Goal: Task Accomplishment & Management: Manage account settings

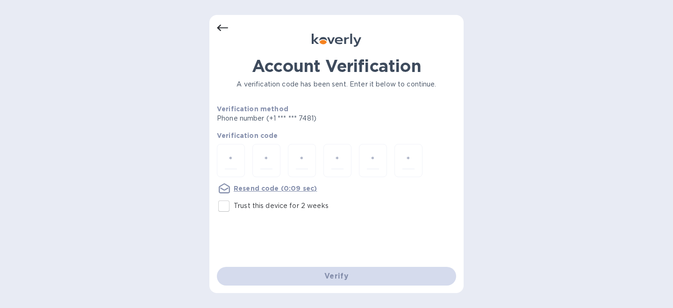
click at [221, 25] on icon at bounding box center [222, 27] width 11 height 11
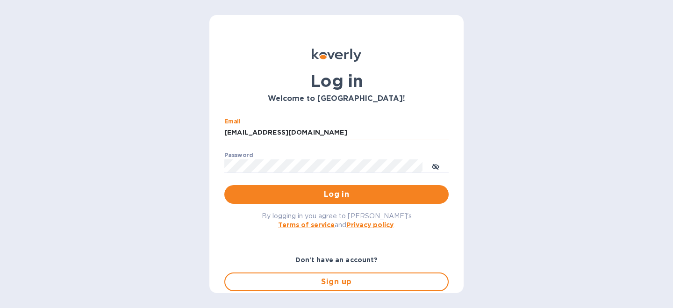
click at [260, 132] on input "inga@opusinterior.com" at bounding box center [336, 133] width 224 height 14
type input "[PERSON_NAME][EMAIL_ADDRESS][DOMAIN_NAME]"
click at [302, 195] on span "Log in" at bounding box center [336, 194] width 209 height 11
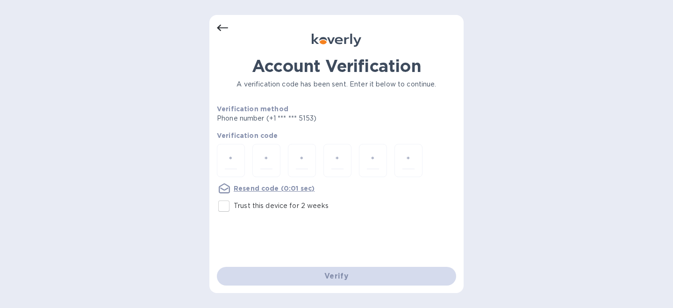
click at [223, 208] on input "Trust this device for 2 weeks" at bounding box center [224, 206] width 20 height 20
checkbox input "true"
click at [240, 190] on u "Resend code" at bounding box center [256, 188] width 45 height 7
click at [234, 166] on input "number" at bounding box center [231, 160] width 12 height 17
type input "2"
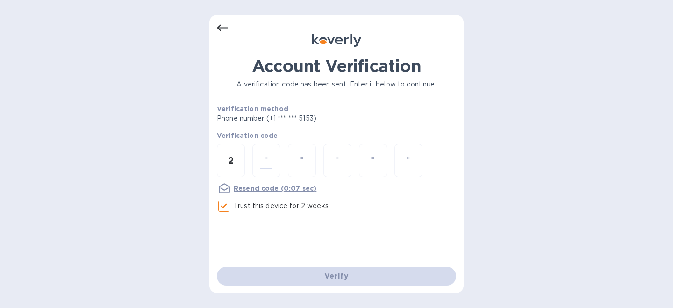
type input "2"
type input "6"
type input "5"
type input "3"
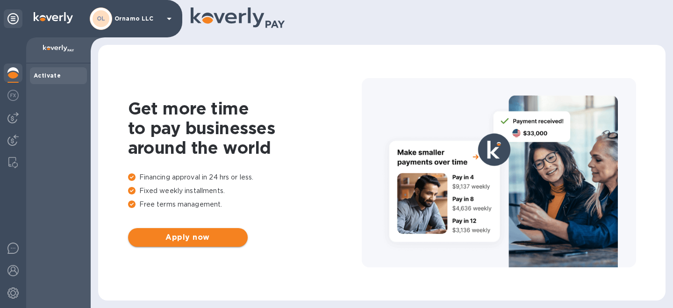
click at [174, 241] on span "Apply now" at bounding box center [188, 237] width 105 height 11
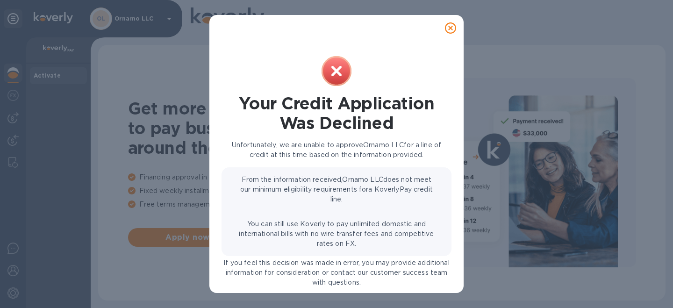
scroll to position [24, 0]
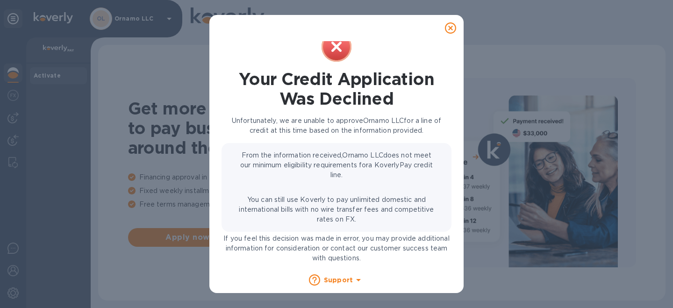
click at [451, 28] on icon at bounding box center [450, 27] width 11 height 11
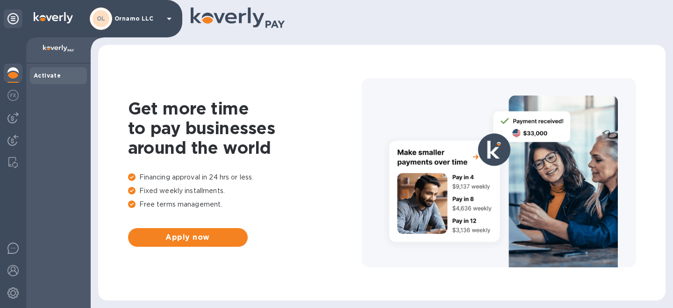
click at [140, 18] on p "Ornamo LLC" at bounding box center [138, 18] width 47 height 7
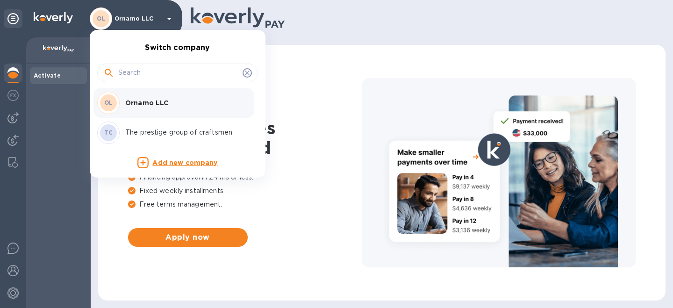
click at [140, 18] on div at bounding box center [336, 154] width 673 height 308
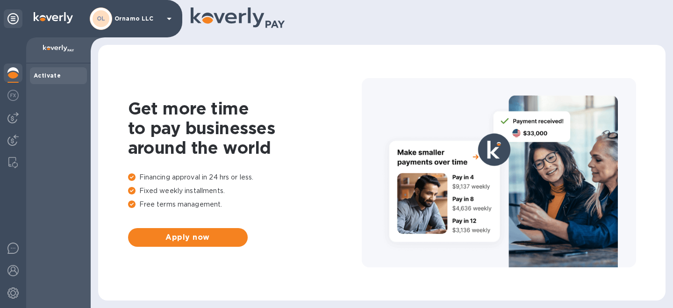
click at [170, 15] on icon at bounding box center [169, 18] width 11 height 11
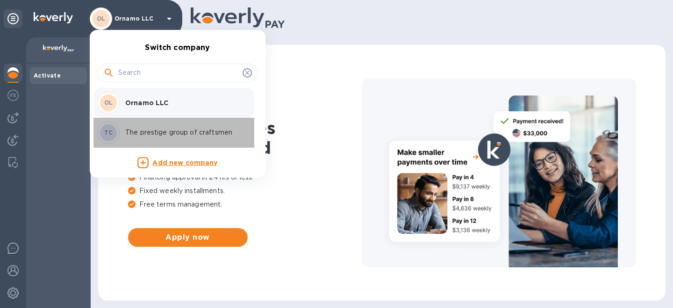
click at [147, 130] on p "The prestige group of craftsmen" at bounding box center [184, 133] width 118 height 10
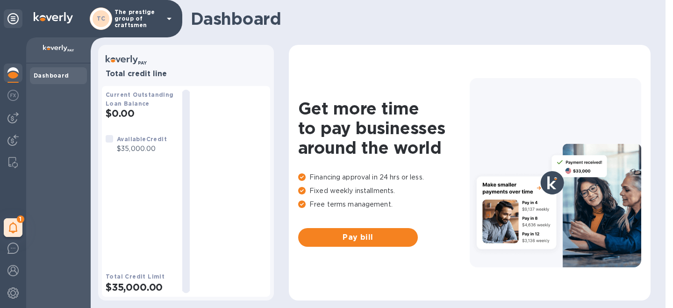
click at [170, 21] on icon at bounding box center [169, 18] width 11 height 11
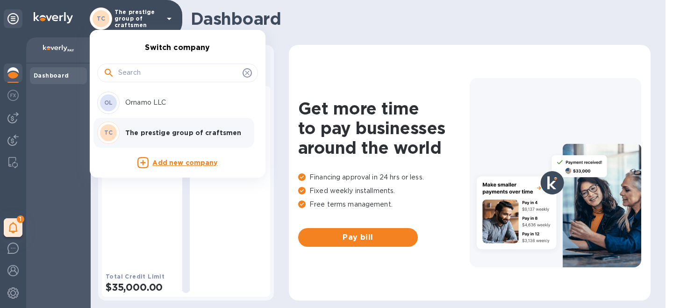
click at [170, 21] on div at bounding box center [336, 154] width 673 height 308
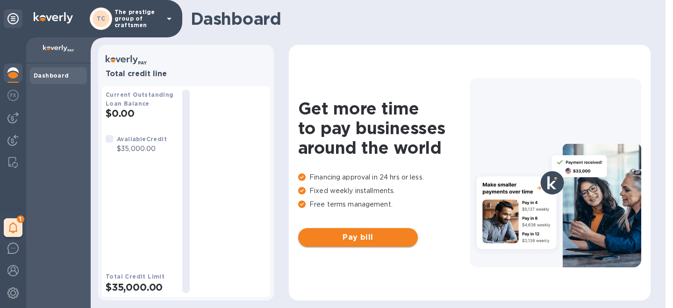
click at [338, 237] on span "Pay bill" at bounding box center [358, 237] width 105 height 11
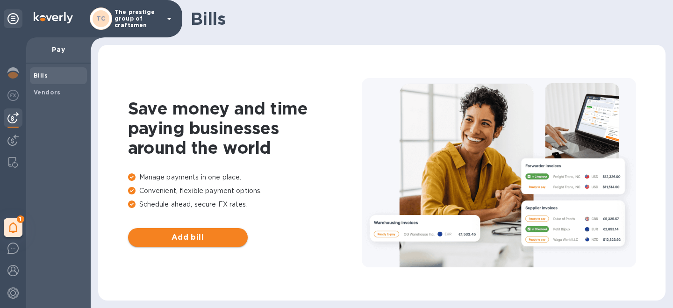
click at [180, 234] on span "Add bill" at bounding box center [188, 237] width 105 height 11
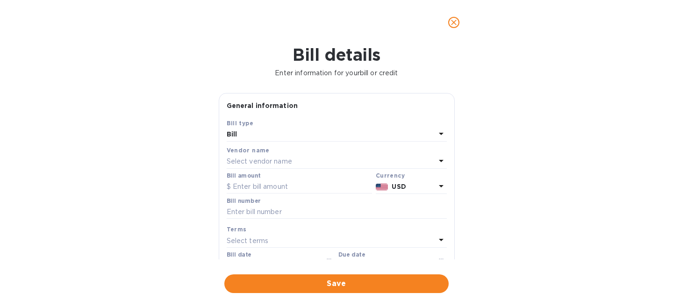
click at [272, 139] on div "Bill" at bounding box center [331, 134] width 209 height 13
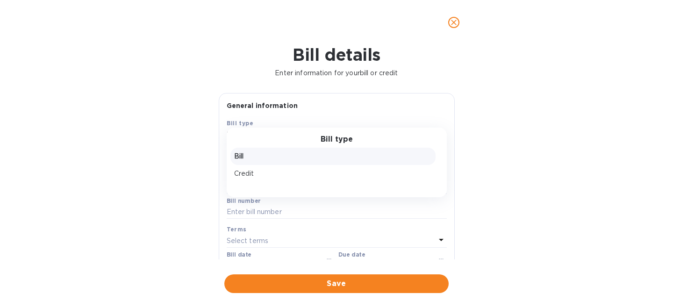
click at [250, 158] on p "Bill" at bounding box center [333, 156] width 198 height 10
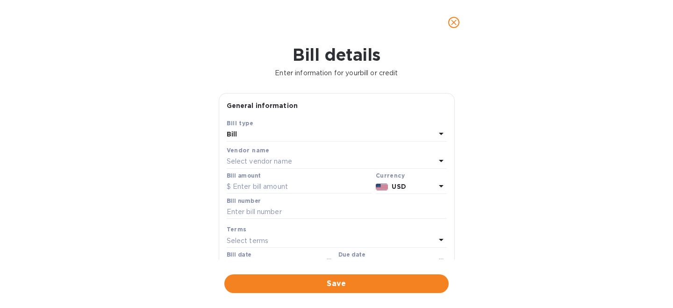
click at [251, 162] on p "Select vendor name" at bounding box center [259, 162] width 65 height 10
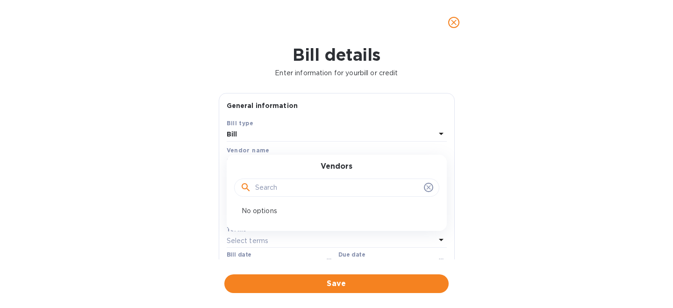
click at [282, 185] on input "text" at bounding box center [337, 188] width 165 height 14
type input "Julien Legeard"
click at [428, 187] on icon at bounding box center [428, 187] width 7 height 7
click at [393, 190] on input "text" at bounding box center [337, 188] width 165 height 14
click at [486, 186] on div "Bill details Enter information for your bill or credit General information Save…" at bounding box center [336, 176] width 673 height 263
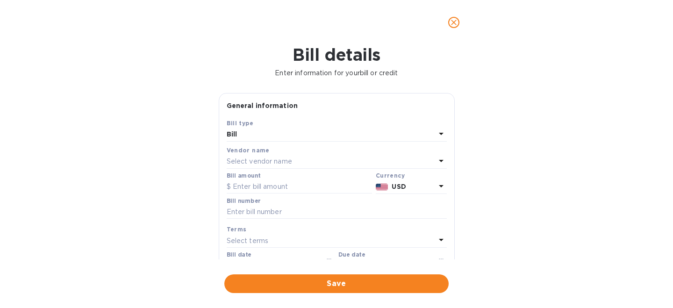
click at [453, 23] on icon "close" at bounding box center [454, 23] width 6 height 6
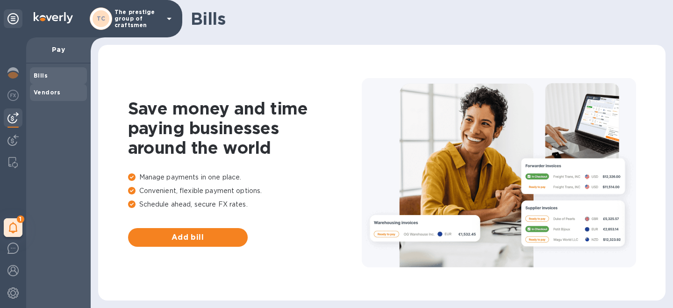
click at [37, 90] on b "Vendors" at bounding box center [47, 92] width 27 height 7
click at [192, 238] on span "Add vendor" at bounding box center [188, 237] width 105 height 11
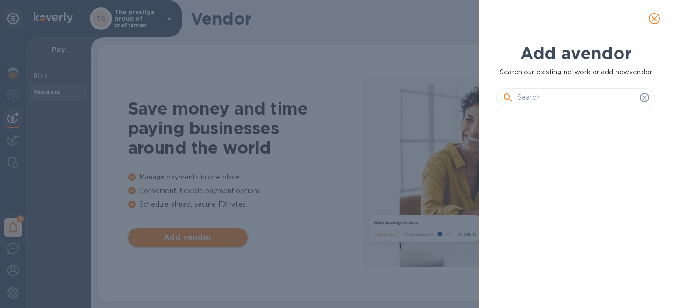
scroll to position [161, 163]
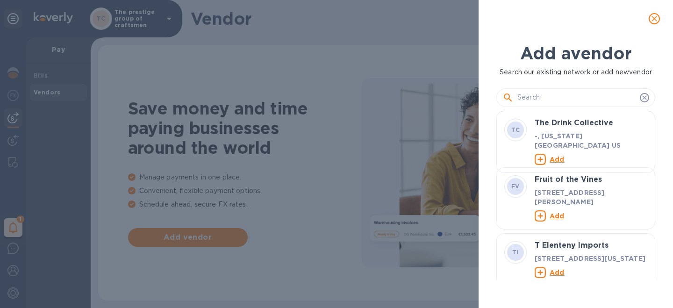
click at [539, 96] on input "text" at bounding box center [576, 98] width 119 height 14
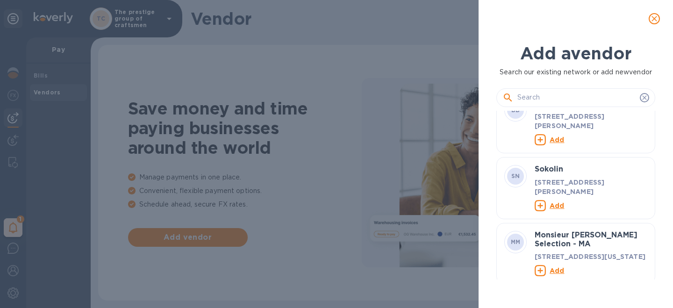
scroll to position [0, 0]
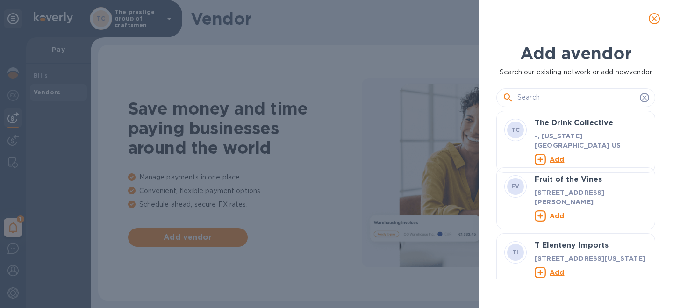
click at [551, 93] on input "text" at bounding box center [576, 98] width 119 height 14
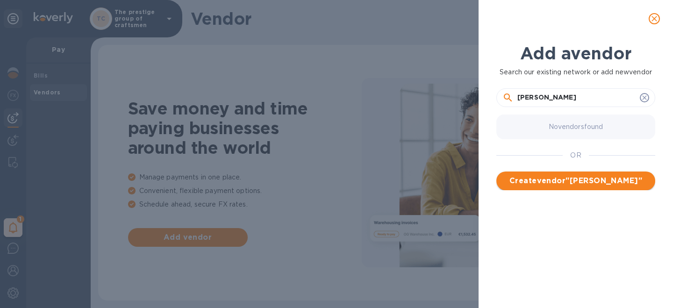
type input "Julien Legeard"
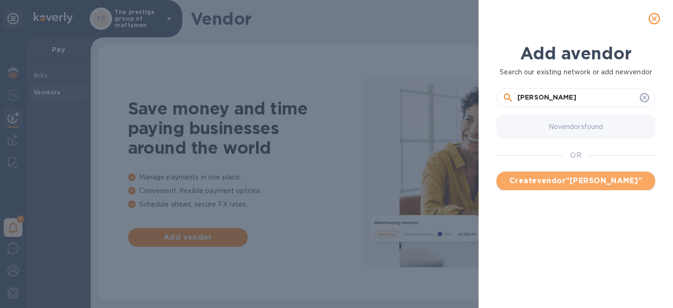
click at [569, 185] on span "Create vendor " Julien Legeard "" at bounding box center [576, 180] width 144 height 11
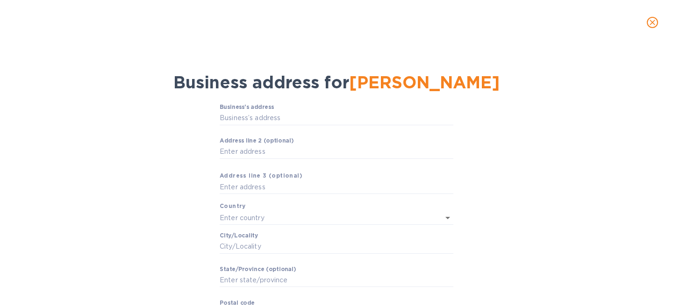
click at [653, 24] on icon "close" at bounding box center [652, 22] width 9 height 9
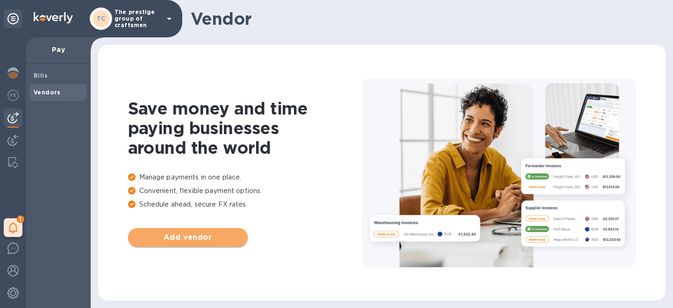
click at [193, 237] on span "Add vendor" at bounding box center [188, 237] width 105 height 11
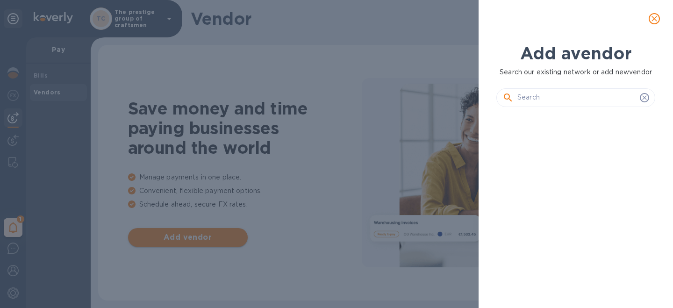
scroll to position [161, 163]
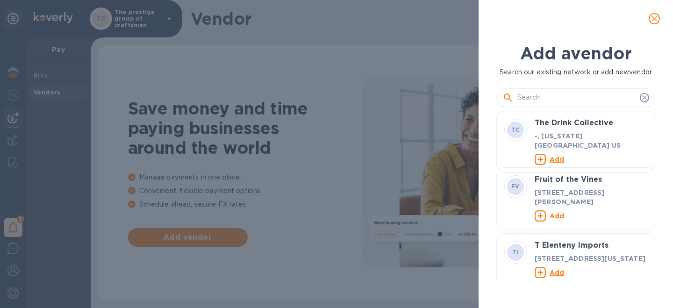
click at [547, 96] on input "text" at bounding box center [576, 98] width 119 height 14
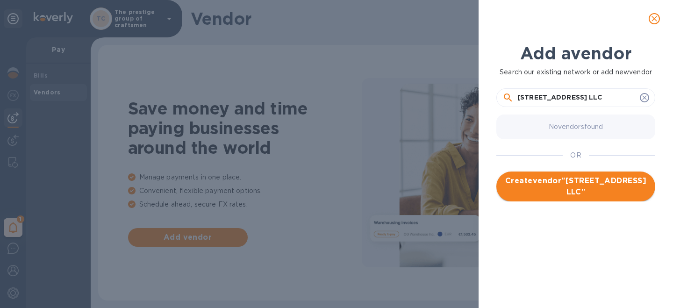
type input "430 North Shore Drive LLC"
click at [564, 183] on span "Create vendor " 430 North Shore Drive LLC "" at bounding box center [576, 186] width 144 height 22
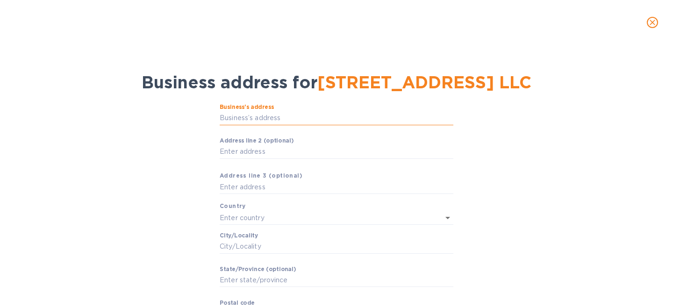
click at [255, 121] on input "Business’s аddress" at bounding box center [337, 118] width 234 height 14
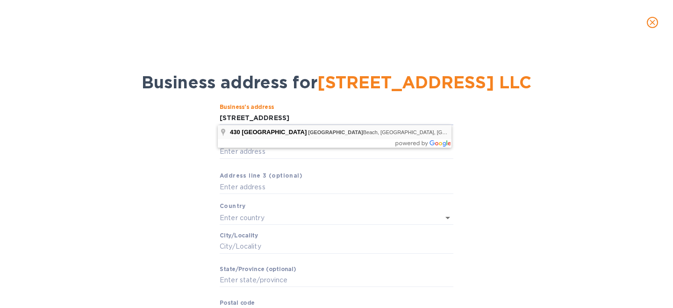
type input "430 North Shore Drive"
type input "United States"
type input "Miami Beach"
type input "FL"
type input "33141"
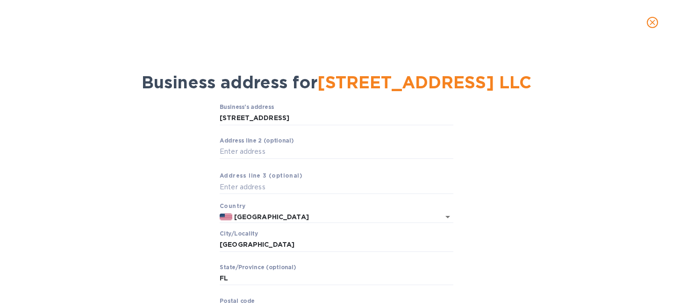
scroll to position [70, 0]
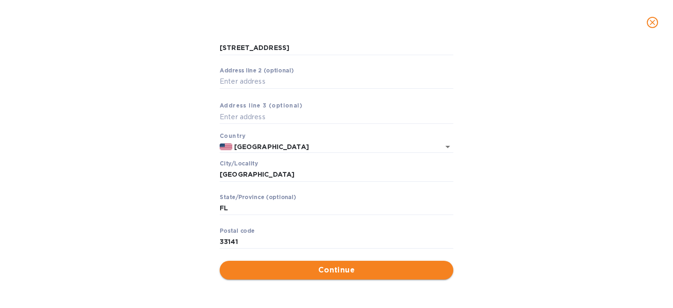
click at [267, 269] on span "Continue" at bounding box center [336, 270] width 219 height 11
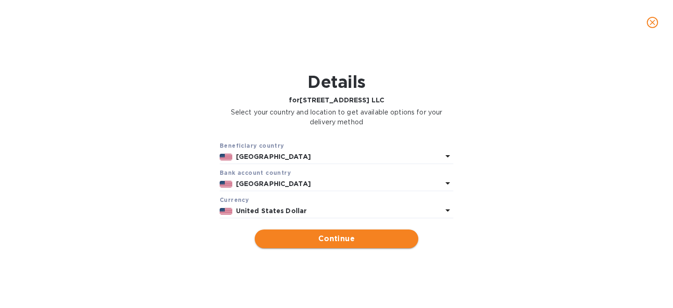
click at [278, 243] on span "Continue" at bounding box center [336, 238] width 149 height 11
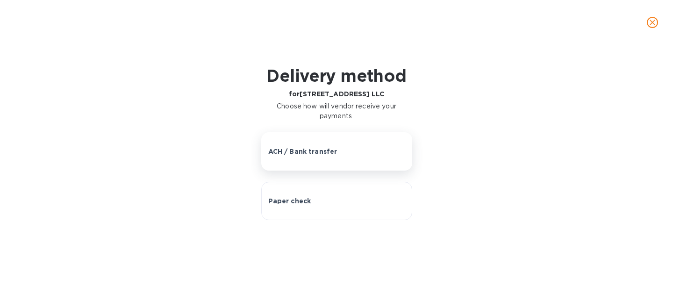
click at [308, 156] on p "ACH / Bank transfer" at bounding box center [302, 151] width 69 height 9
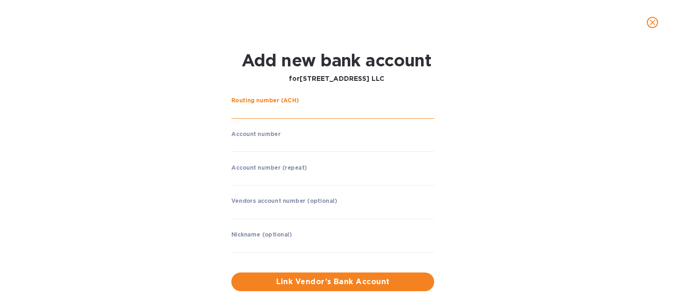
click at [282, 111] on input "string" at bounding box center [332, 112] width 203 height 14
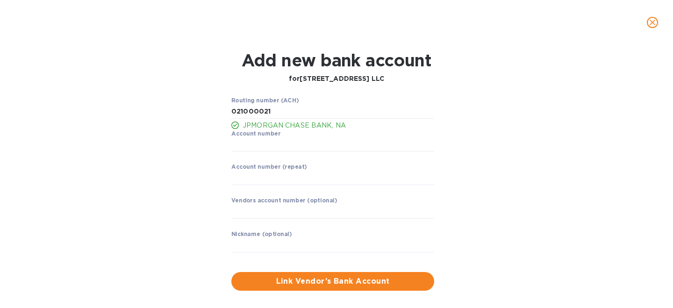
click at [279, 157] on p "​" at bounding box center [332, 158] width 203 height 11
click at [279, 149] on input "string" at bounding box center [332, 145] width 203 height 14
click at [261, 146] on input "string" at bounding box center [332, 145] width 203 height 14
drag, startPoint x: 281, startPoint y: 112, endPoint x: 185, endPoint y: 106, distance: 96.9
click at [185, 106] on div "Routing number (ACH) JPMORGAN CHASE BANK, NA Account number ​ Account number (r…" at bounding box center [336, 194] width 432 height 205
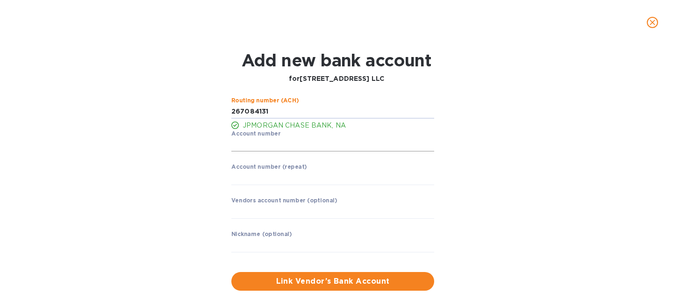
type input "267084131"
click at [266, 142] on input "string" at bounding box center [332, 145] width 203 height 14
type input "2900333359"
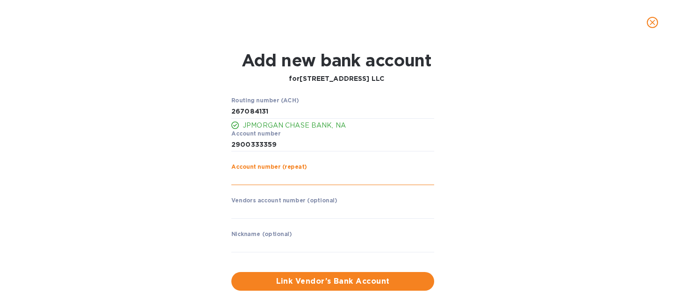
click at [272, 177] on input "string" at bounding box center [332, 178] width 203 height 14
type input "2900333359"
click at [293, 212] on input "text" at bounding box center [332, 212] width 203 height 14
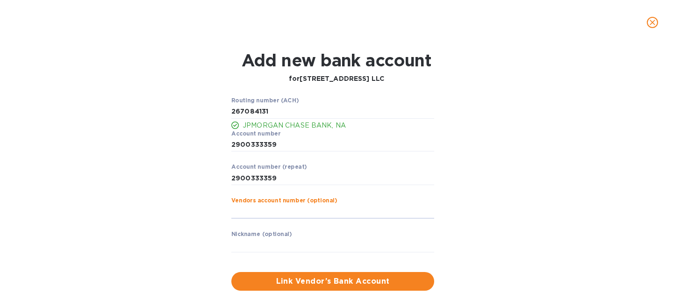
scroll to position [12, 0]
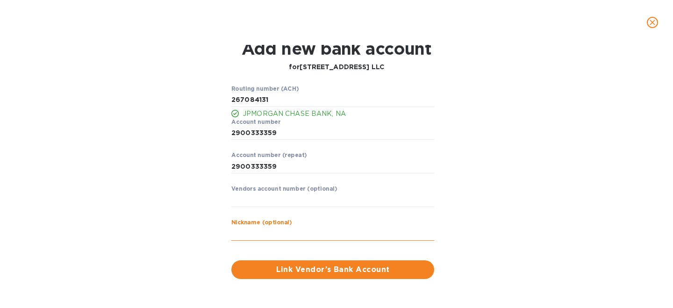
click at [282, 229] on input "text" at bounding box center [332, 234] width 203 height 14
type input "430 NSD LLC"
click at [315, 269] on span "Link Vendor’s Bank Account" at bounding box center [333, 269] width 188 height 11
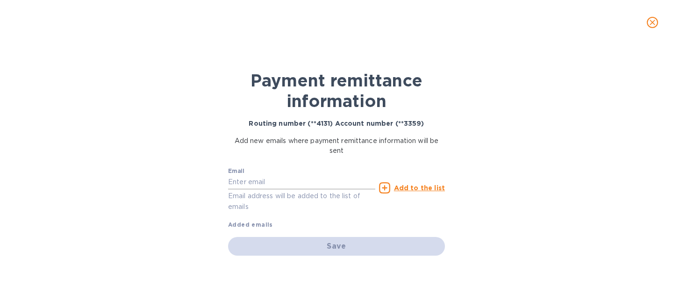
click at [277, 181] on input "text" at bounding box center [301, 182] width 147 height 14
click at [167, 217] on div "Payment remittance information Routing number (**4131) Account number (**3359) …" at bounding box center [336, 176] width 673 height 263
click at [237, 181] on input "text" at bounding box center [301, 182] width 147 height 14
type input "430nsd@gmail.com"
click at [461, 208] on div "Payment remittance information Routing number (**4131) Account number (**3359) …" at bounding box center [336, 176] width 673 height 263
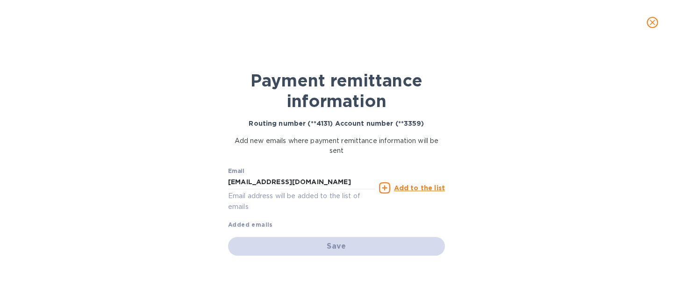
click at [386, 186] on icon at bounding box center [384, 187] width 11 height 11
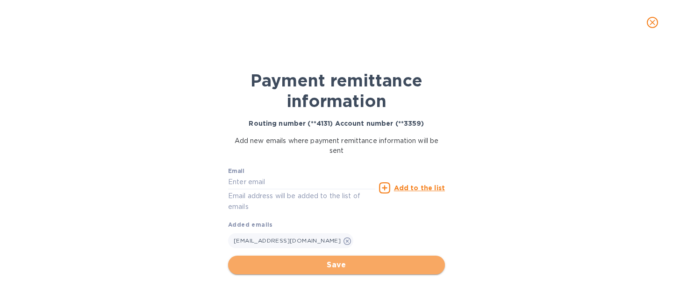
click at [314, 269] on span "Save" at bounding box center [337, 264] width 202 height 11
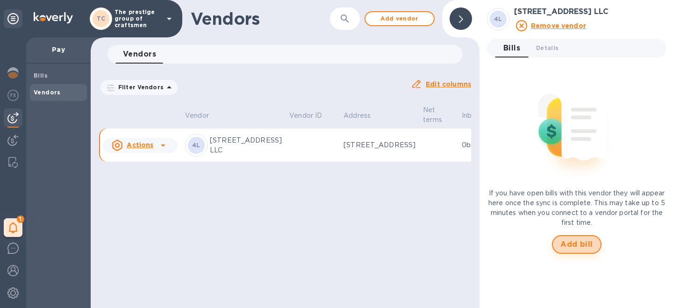
click at [571, 246] on span "Add bill" at bounding box center [576, 244] width 33 height 11
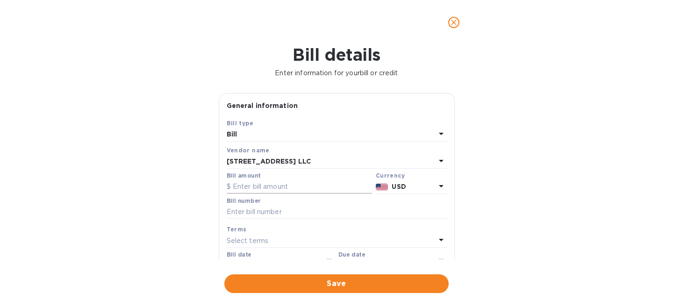
click at [277, 185] on input "text" at bounding box center [299, 187] width 145 height 14
type input "35,000"
click at [124, 217] on div "Bill details Enter information for your bill or credit General information Save…" at bounding box center [336, 176] width 673 height 263
click at [301, 241] on div "Select terms" at bounding box center [331, 240] width 209 height 13
click at [319, 242] on div "Terms" at bounding box center [337, 261] width 198 height 40
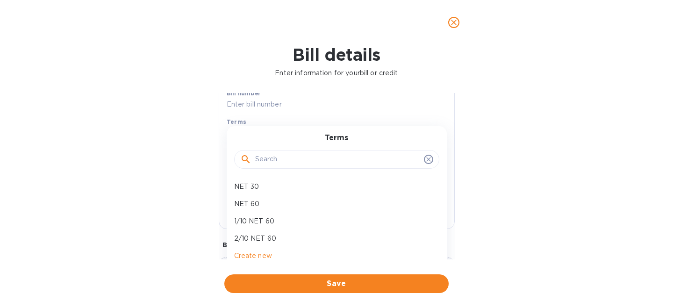
scroll to position [107, 0]
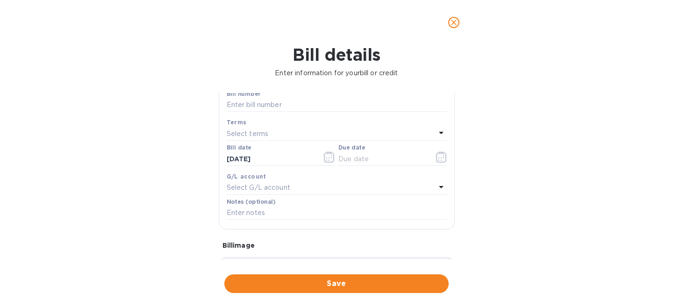
click at [527, 165] on div "Bill details Enter information for your bill or credit General information Save…" at bounding box center [336, 176] width 673 height 263
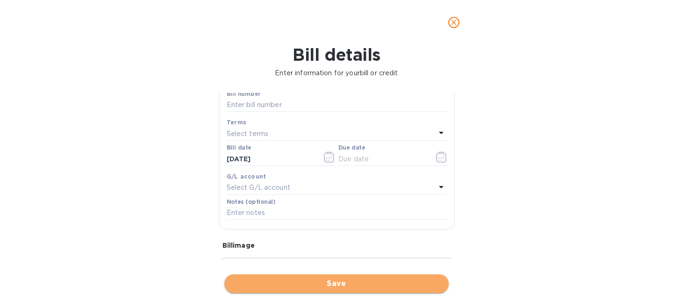
click at [333, 282] on span "Save" at bounding box center [336, 283] width 209 height 11
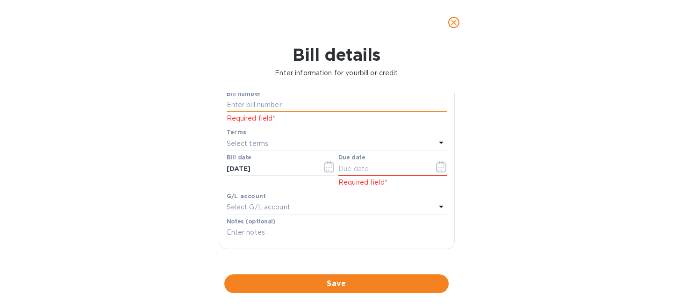
click at [286, 101] on input "text" at bounding box center [337, 105] width 220 height 14
type input "NA"
click at [436, 168] on icon "button" at bounding box center [441, 166] width 11 height 11
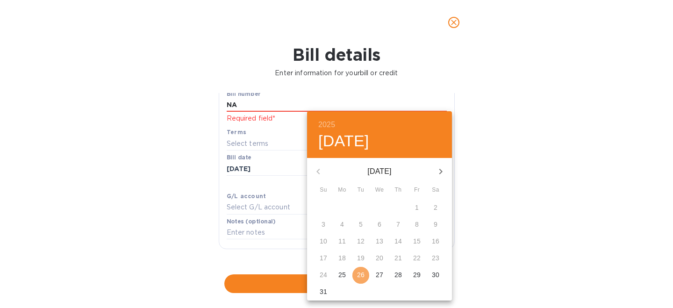
click at [361, 274] on p "26" at bounding box center [360, 274] width 7 height 9
type input "08/26/2025"
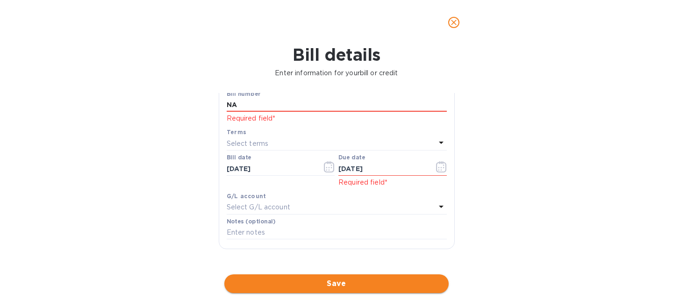
click at [286, 287] on span "Save" at bounding box center [336, 283] width 209 height 11
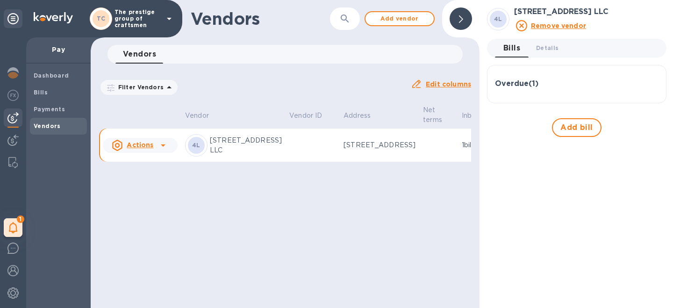
click at [164, 151] on icon at bounding box center [163, 145] width 11 height 11
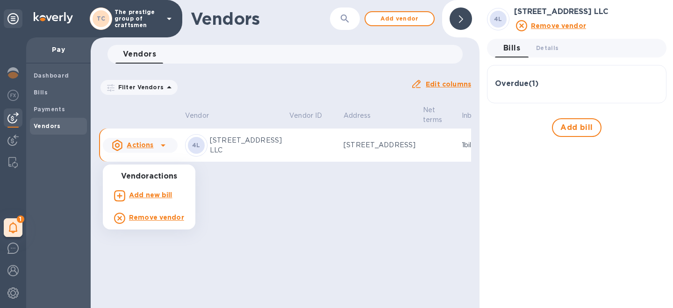
click at [164, 159] on div at bounding box center [336, 154] width 673 height 308
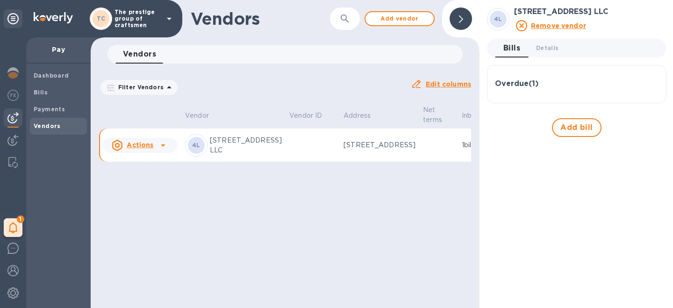
click at [134, 154] on div "Vendor Vendor ID Address Net terms Inbox Balance Status Actions 4L 430 North Sh…" at bounding box center [285, 135] width 389 height 62
click at [128, 149] on u "Actions" at bounding box center [140, 144] width 27 height 7
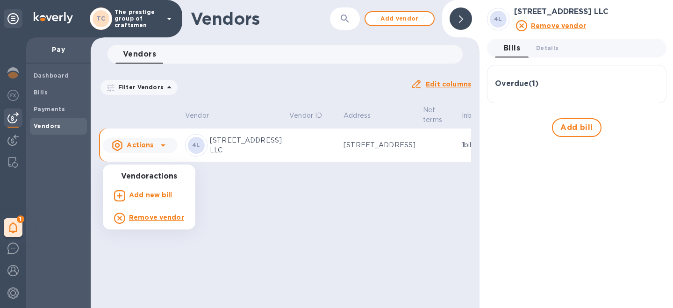
click at [128, 158] on div at bounding box center [336, 154] width 673 height 308
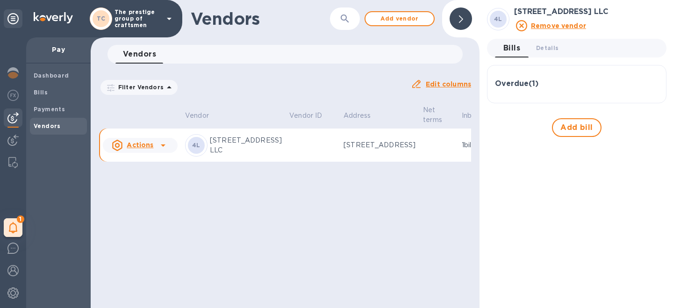
click at [218, 155] on p "430 North Shore Drive LLC" at bounding box center [246, 146] width 72 height 20
click at [229, 154] on td "4L 430 North Shore Drive LLC" at bounding box center [233, 146] width 104 height 34
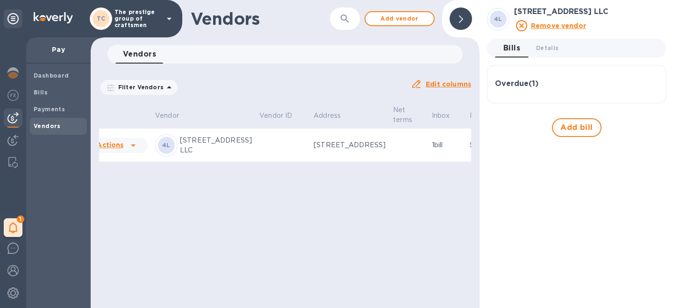
click at [428, 162] on td "1 bill" at bounding box center [447, 146] width 38 height 34
click at [48, 73] on b "Dashboard" at bounding box center [52, 75] width 36 height 7
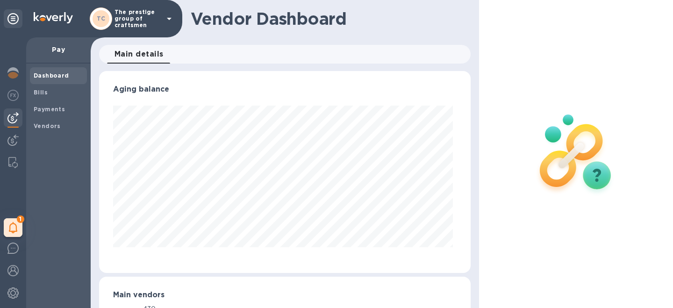
scroll to position [202, 368]
click at [44, 92] on b "Bills" at bounding box center [41, 92] width 14 height 7
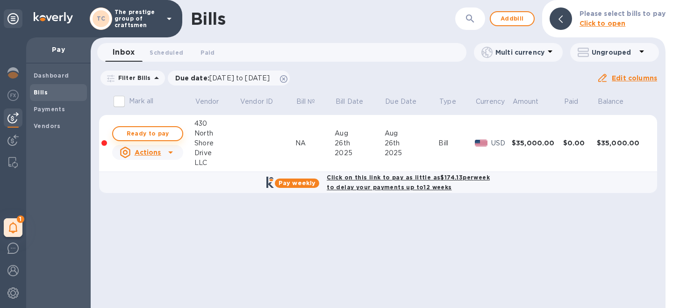
click at [157, 134] on span "Ready to pay" at bounding box center [148, 133] width 54 height 11
checkbox input "true"
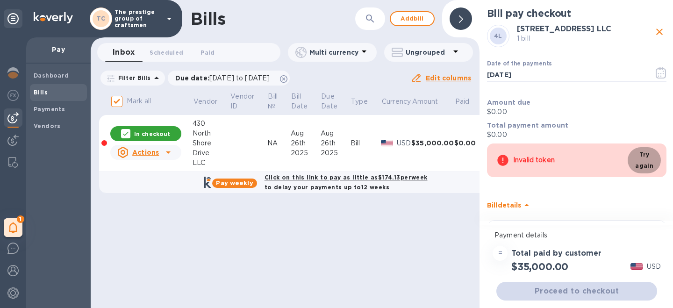
click at [646, 163] on span "Try again" at bounding box center [644, 160] width 18 height 22
click at [170, 153] on icon at bounding box center [168, 152] width 11 height 11
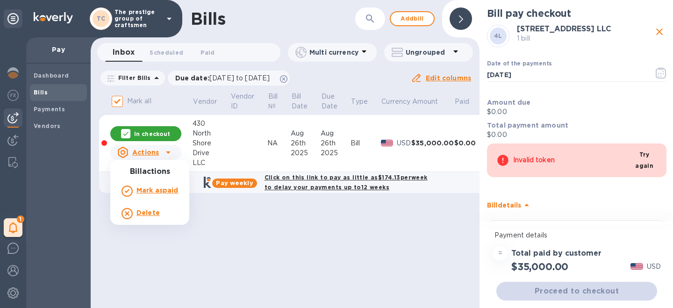
click at [226, 254] on div at bounding box center [336, 154] width 673 height 308
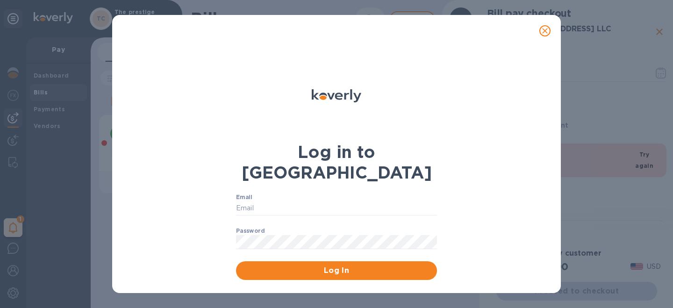
type input "[PERSON_NAME][EMAIL_ADDRESS][DOMAIN_NAME]"
click at [349, 265] on span "Log In" at bounding box center [337, 270] width 186 height 11
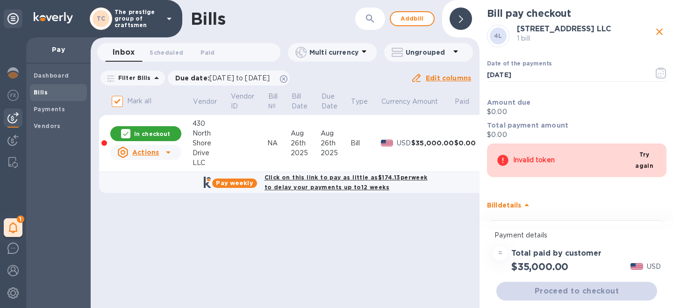
click at [399, 260] on div "Bills ​ Add bill Inbox 0 Scheduled 0 Paid 0 Multi currency Ungrouped Filter Bil…" at bounding box center [285, 154] width 389 height 308
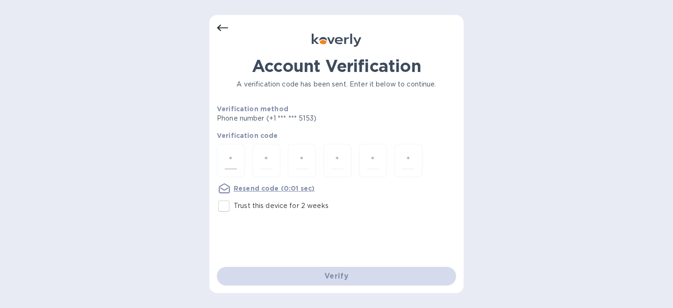
click at [233, 161] on input "number" at bounding box center [231, 160] width 12 height 17
type input "6"
type input "4"
type input "2"
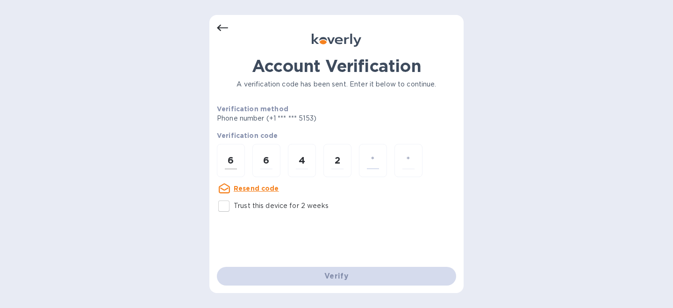
type input "7"
type input "0"
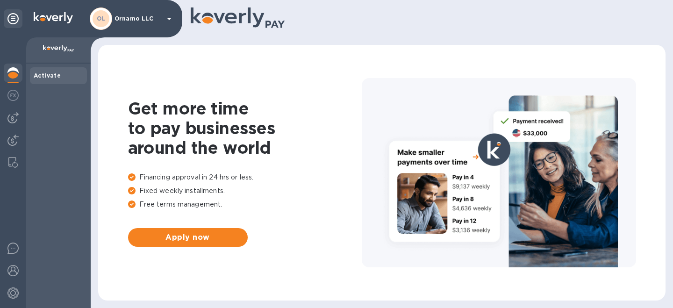
click at [156, 25] on div "OL Ornamo LLC" at bounding box center [132, 18] width 85 height 22
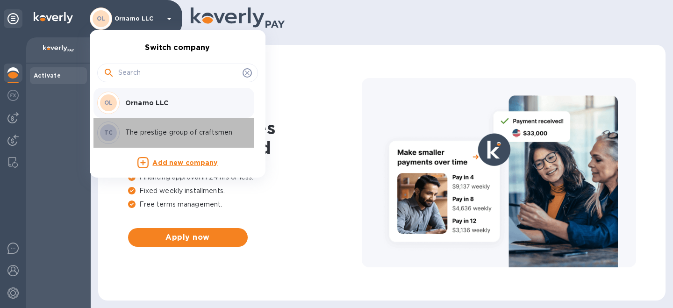
click at [153, 135] on p "The prestige group of craftsmen" at bounding box center [184, 133] width 118 height 10
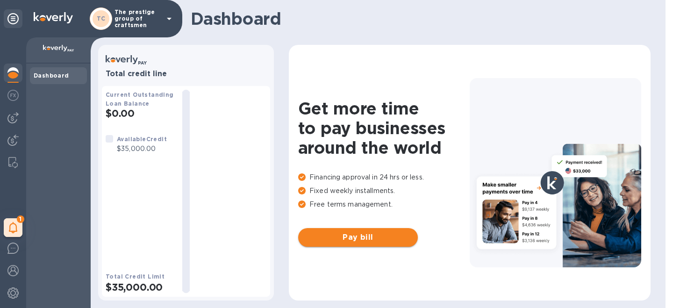
click at [358, 241] on span "Pay bill" at bounding box center [358, 237] width 105 height 11
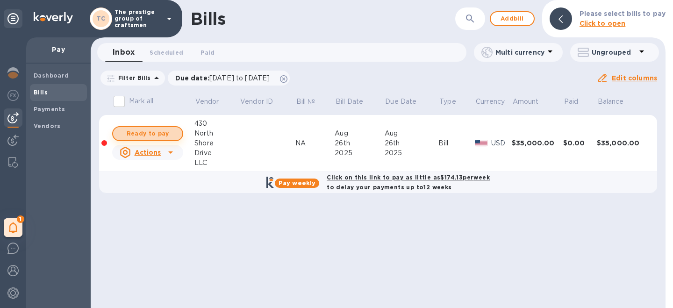
click at [158, 136] on span "Ready to pay" at bounding box center [148, 133] width 54 height 11
checkbox input "true"
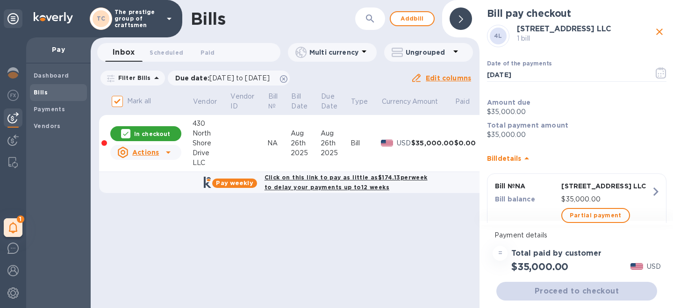
scroll to position [37, 0]
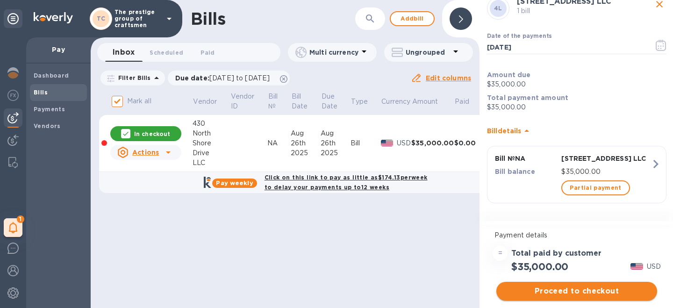
click at [567, 290] on span "Proceed to checkout" at bounding box center [577, 291] width 146 height 11
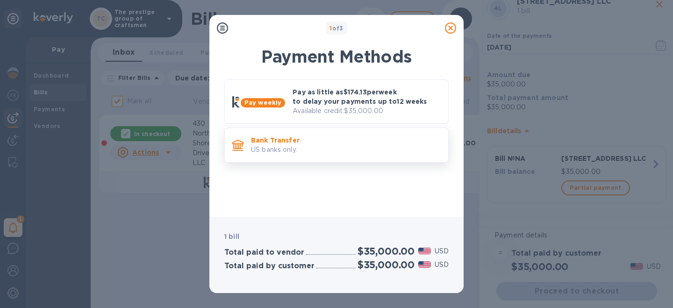
click at [298, 155] on div "Bank Transfer US banks only." at bounding box center [345, 145] width 197 height 27
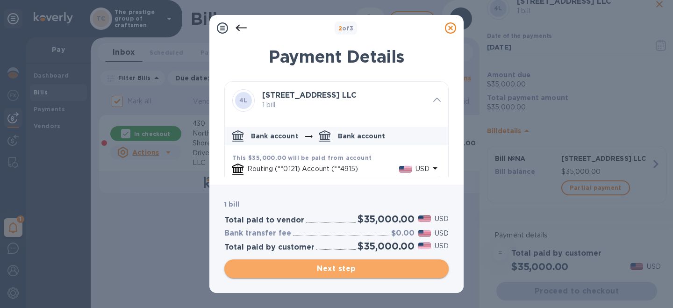
click at [323, 268] on span "Next step" at bounding box center [336, 268] width 209 height 11
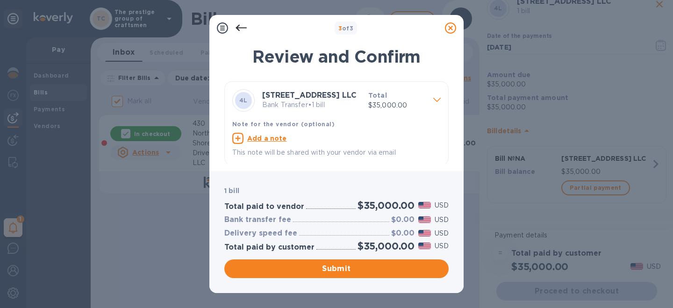
scroll to position [7, 0]
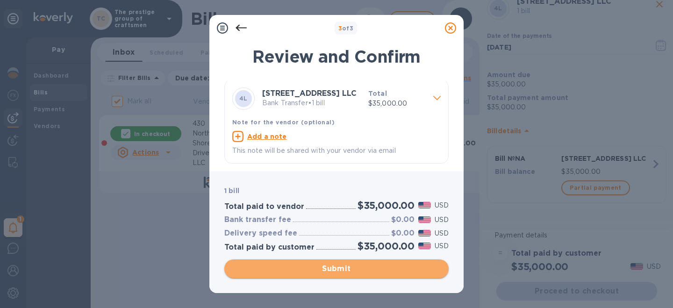
click at [341, 266] on span "Submit" at bounding box center [336, 268] width 209 height 11
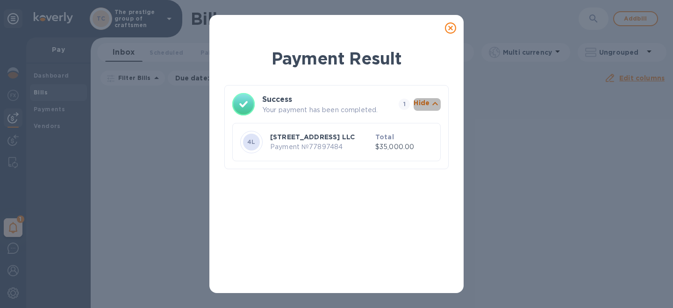
click at [434, 105] on icon "button" at bounding box center [435, 103] width 11 height 11
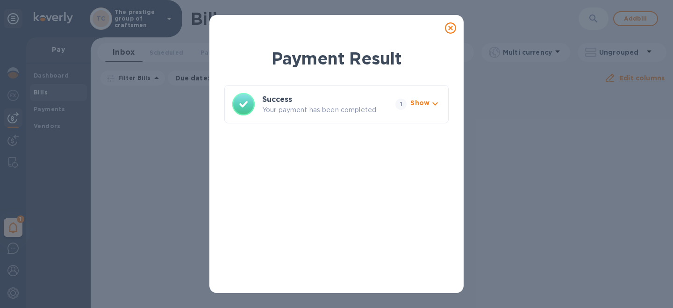
click at [434, 105] on icon "button" at bounding box center [435, 103] width 11 height 11
click at [451, 26] on icon at bounding box center [450, 27] width 11 height 11
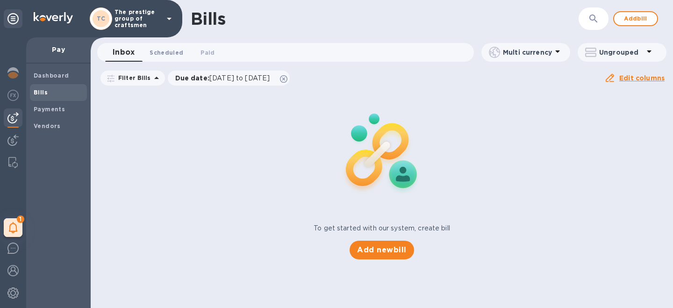
click at [165, 52] on span "Scheduled 0" at bounding box center [167, 53] width 34 height 10
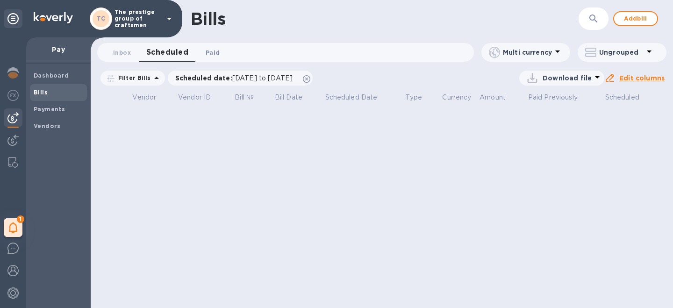
click at [219, 53] on span "Paid 0" at bounding box center [212, 53] width 19 height 10
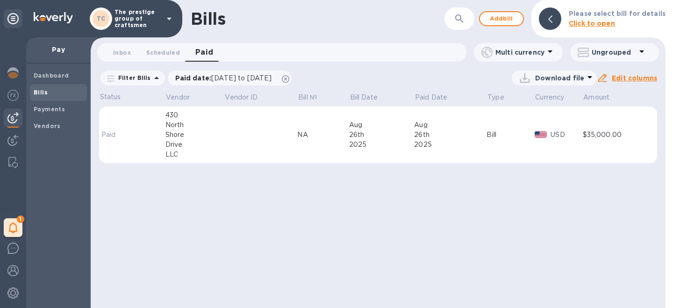
click at [338, 142] on td "NA" at bounding box center [322, 135] width 51 height 57
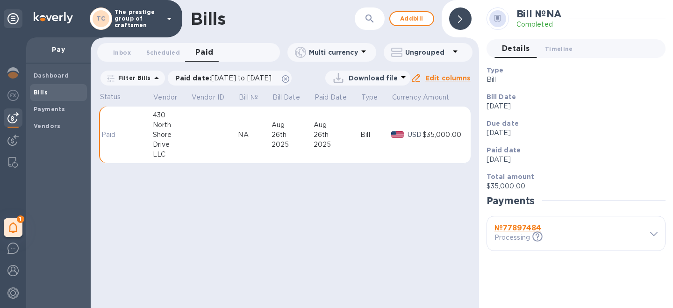
click at [654, 234] on icon at bounding box center [653, 234] width 7 height 4
click at [556, 48] on span "Timeline 0" at bounding box center [559, 49] width 28 height 10
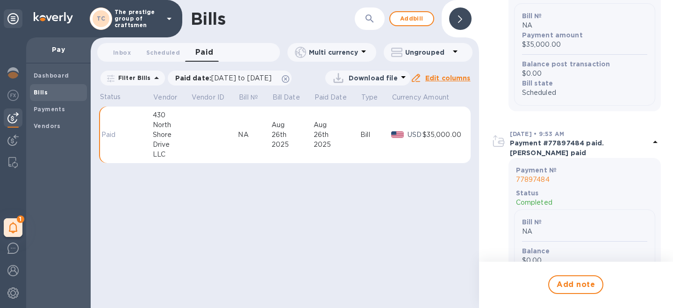
scroll to position [431, 0]
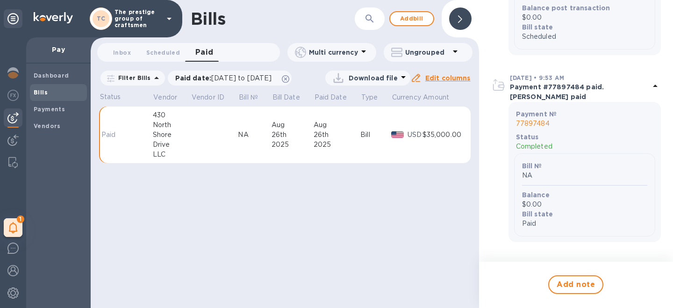
click at [381, 210] on div "Bills ​ Add bill Inbox 0 Scheduled 0 Paid 0 Multi currency Ungrouped Filter Bil…" at bounding box center [285, 154] width 388 height 308
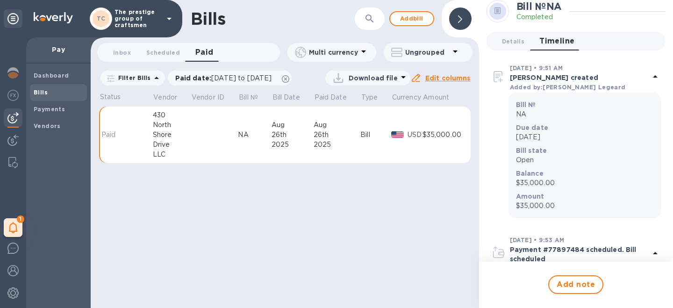
scroll to position [0, 0]
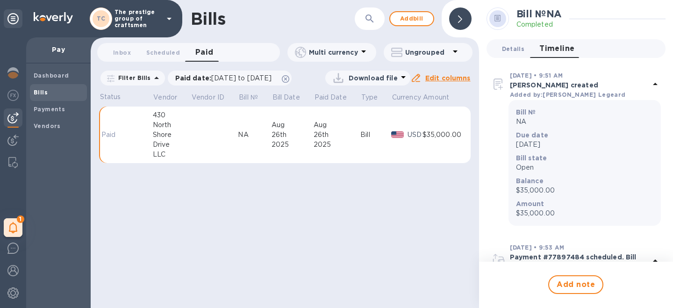
click at [512, 44] on span "Details 0" at bounding box center [513, 49] width 22 height 10
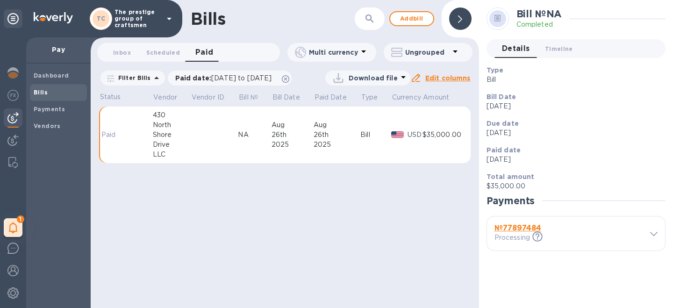
click at [377, 83] on p "Download file" at bounding box center [373, 77] width 49 height 9
click at [295, 245] on div at bounding box center [336, 154] width 673 height 308
click at [55, 110] on b "Payments" at bounding box center [49, 109] width 31 height 7
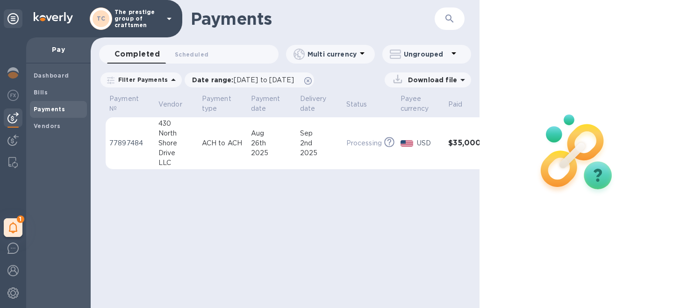
scroll to position [0, 33]
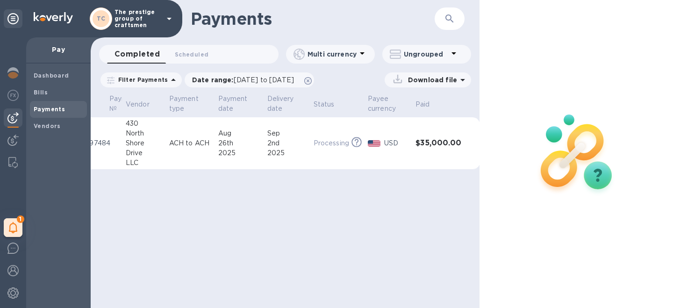
click at [274, 144] on div "2nd" at bounding box center [286, 143] width 39 height 10
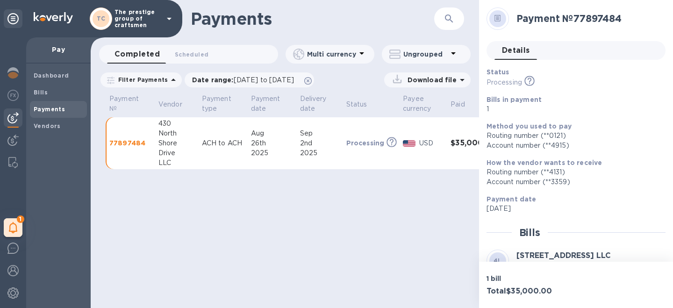
click at [146, 137] on td "77897484" at bounding box center [130, 143] width 49 height 52
click at [129, 141] on p "77897484" at bounding box center [130, 142] width 42 height 9
click at [291, 254] on div "Payments ​ Completed 0 Scheduled 0 Multi currency Ungrouped Filter Payments Dat…" at bounding box center [285, 154] width 388 height 308
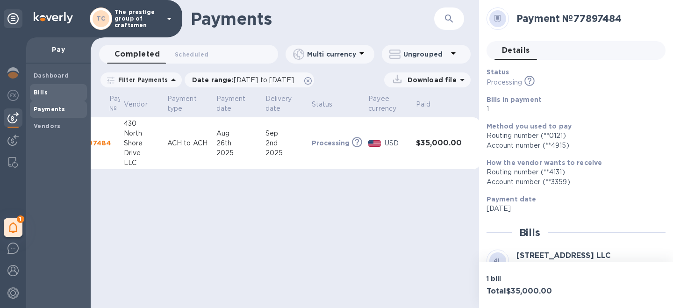
click at [51, 92] on span "Bills" at bounding box center [59, 92] width 50 height 9
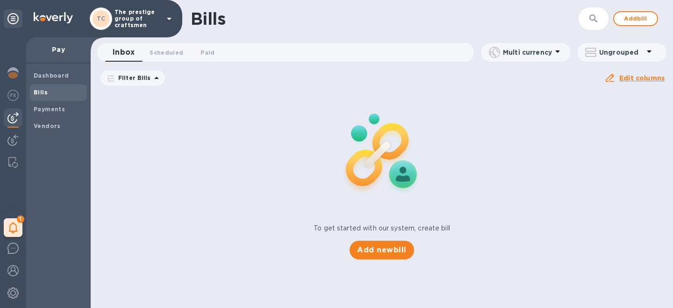
click at [0, 0] on span "06/27/2025 to 10/25/2025" at bounding box center [0, 0] width 0 height 0
click at [274, 214] on div "To get started with our system, create bill Add new bill" at bounding box center [382, 175] width 590 height 176
click at [173, 48] on span "Scheduled 0" at bounding box center [167, 53] width 34 height 10
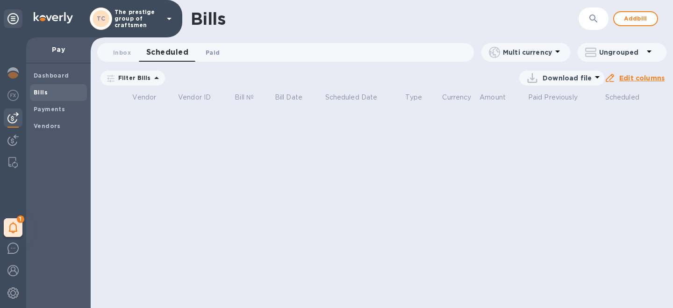
click at [215, 50] on span "Paid 0" at bounding box center [213, 53] width 14 height 10
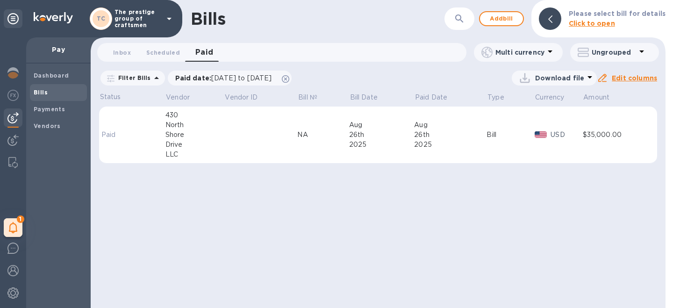
click at [587, 133] on div "$35,000.00" at bounding box center [614, 135] width 63 height 10
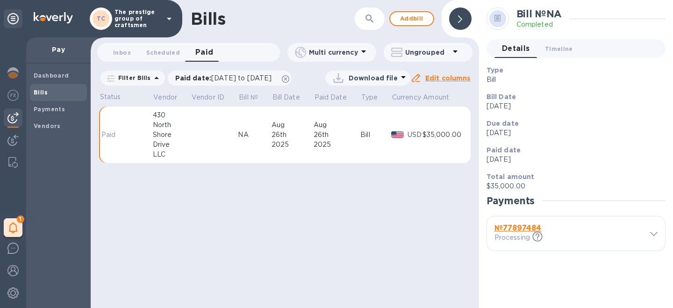
click at [528, 229] on b "№ 77897484" at bounding box center [518, 227] width 47 height 9
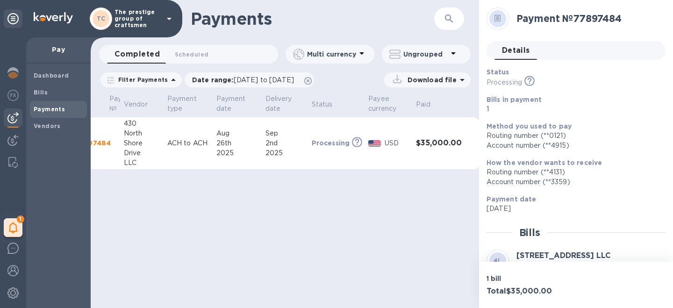
scroll to position [91, 0]
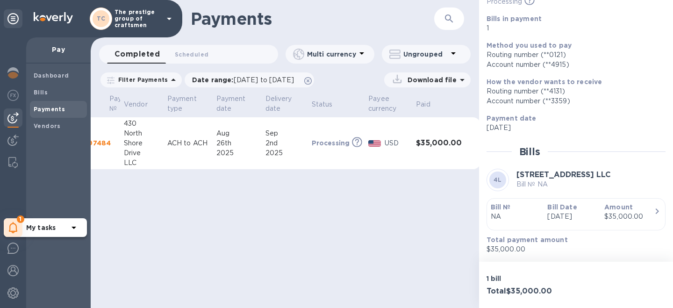
click at [13, 228] on icon at bounding box center [13, 227] width 9 height 11
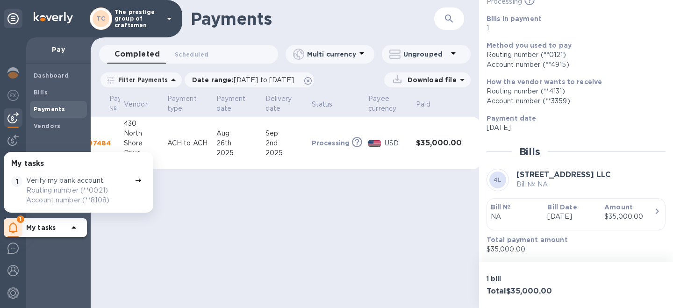
click at [88, 184] on p "Verify my bank account." at bounding box center [65, 181] width 79 height 10
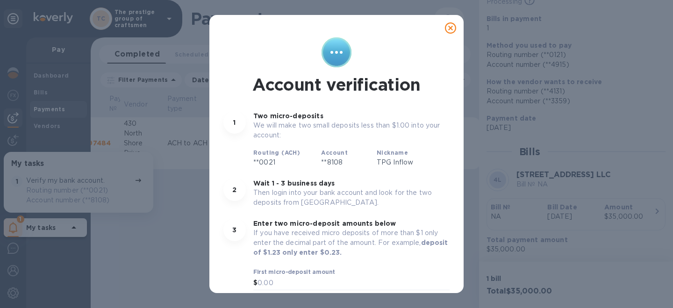
scroll to position [67, 0]
